Goal: Transaction & Acquisition: Purchase product/service

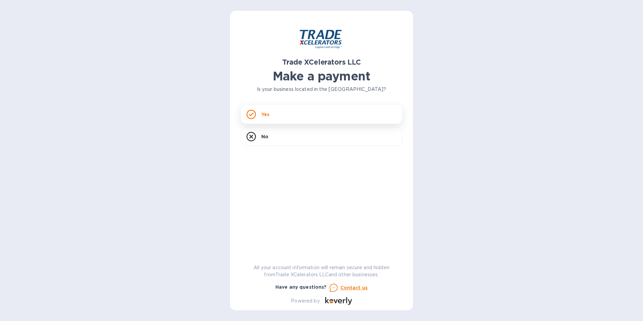
click at [287, 121] on div "Yes" at bounding box center [321, 114] width 161 height 19
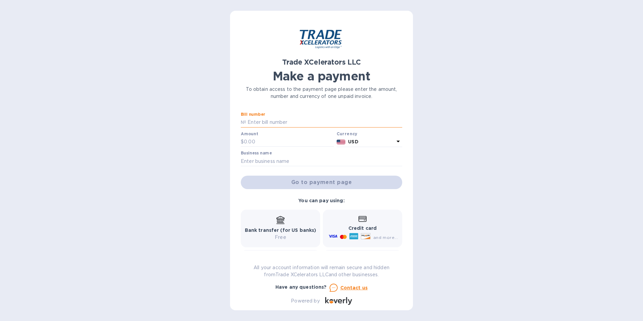
click at [287, 121] on input "text" at bounding box center [324, 122] width 156 height 10
paste input "1505302-1"
type input "1505302-1"
click at [272, 138] on input "text" at bounding box center [289, 142] width 90 height 10
paste input "170.00"
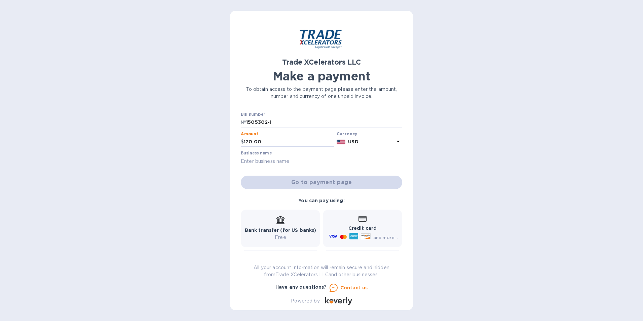
type input "170.00"
click at [278, 159] on input "text" at bounding box center [321, 161] width 161 height 10
type input "RBH TECHNIK USA LLC"
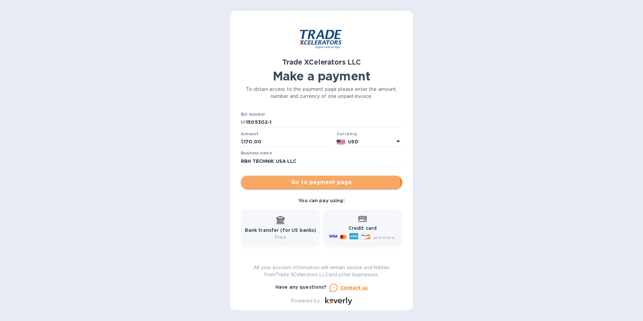
click at [279, 186] on span "Go to payment page" at bounding box center [321, 182] width 151 height 8
